Goal: Navigation & Orientation: Find specific page/section

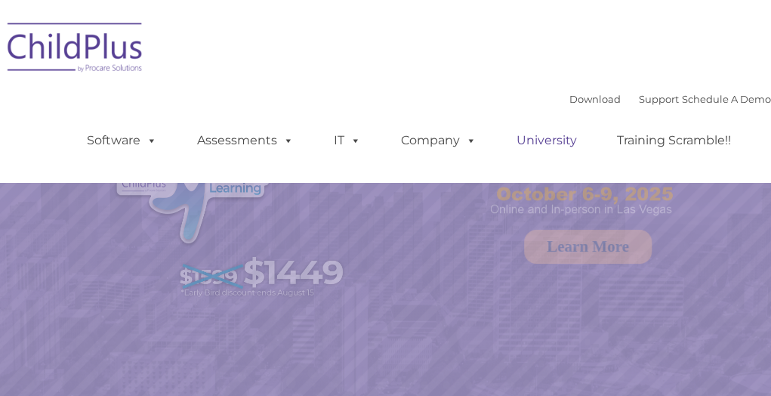
select select "MEDIUM"
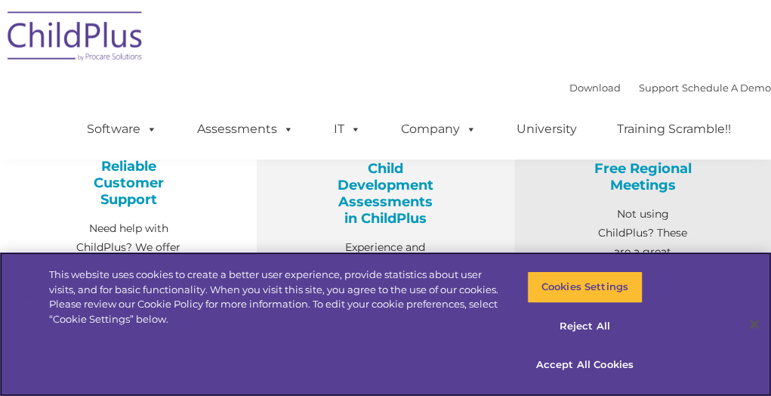
scroll to position [569, 0]
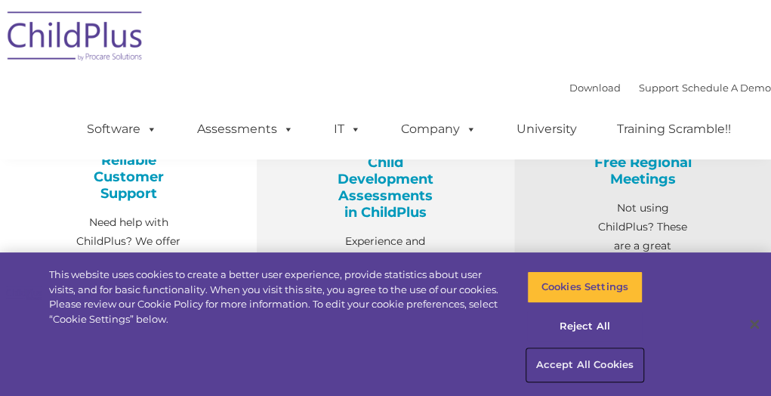
click at [550, 363] on button "Accept All Cookies" at bounding box center [585, 365] width 116 height 32
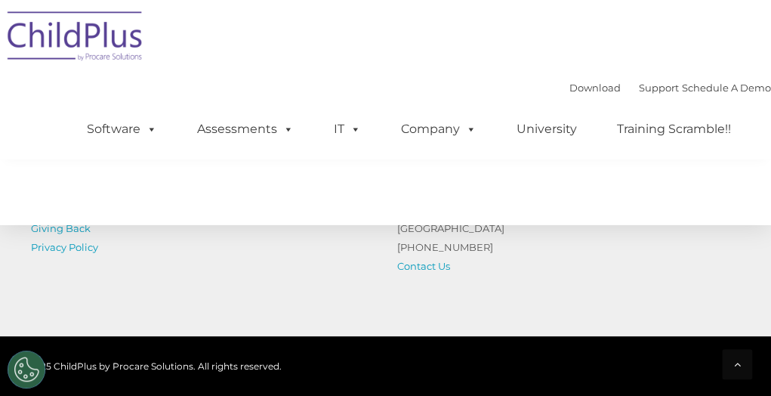
scroll to position [1830, 0]
click at [671, 13] on div "Download Support | Schedule A Demo  MENU MENU Software ChildPlus: The original…" at bounding box center [385, 79] width 771 height 159
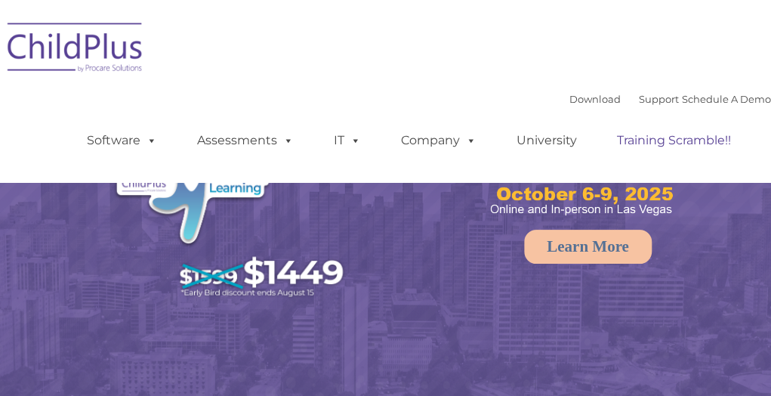
select select "MEDIUM"
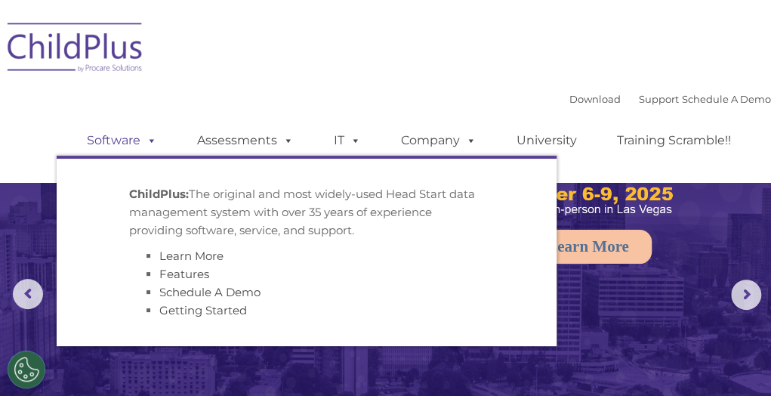
click at [140, 147] on span at bounding box center [148, 140] width 17 height 14
